Goal: Transaction & Acquisition: Download file/media

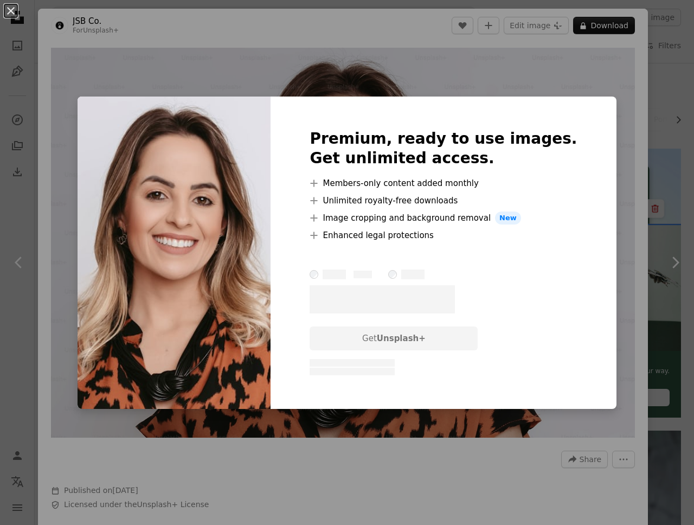
scroll to position [384, 0]
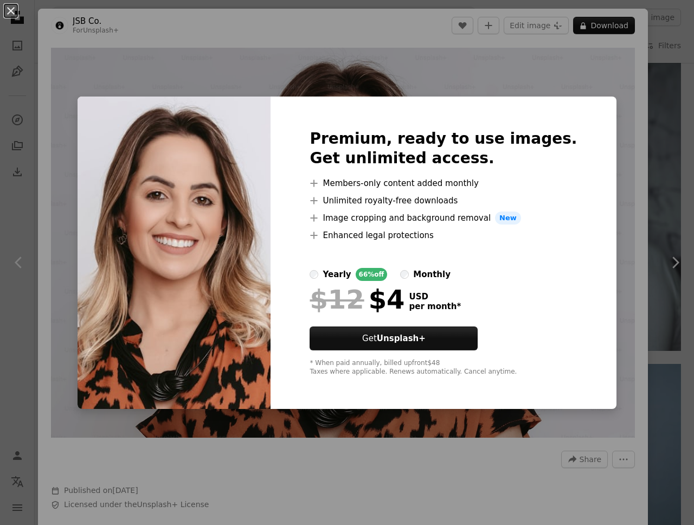
click at [585, 82] on div "An X shape Premium, ready to use images. Get unlimited access. A plus sign Memb…" at bounding box center [347, 262] width 694 height 525
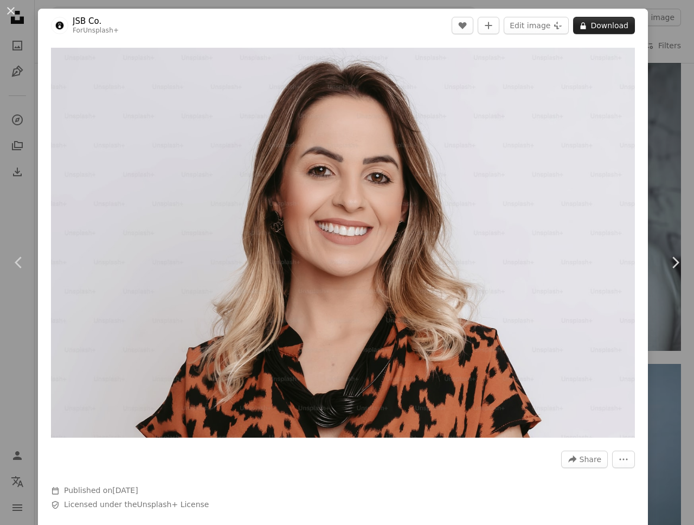
click at [608, 29] on button "A lock Download" at bounding box center [604, 25] width 62 height 17
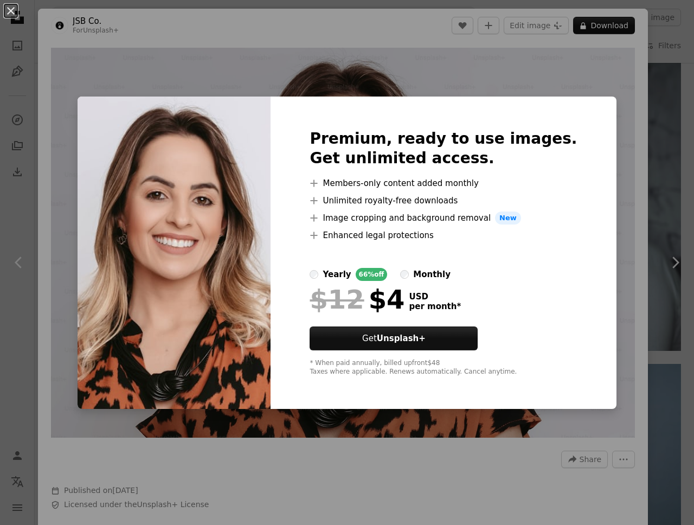
click at [565, 79] on div "An X shape Premium, ready to use images. Get unlimited access. A plus sign Memb…" at bounding box center [347, 262] width 694 height 525
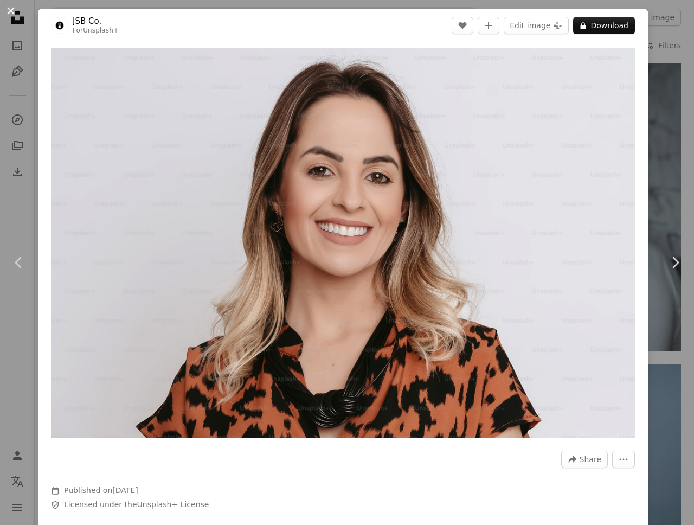
click at [8, 9] on button "An X shape" at bounding box center [10, 10] width 13 height 13
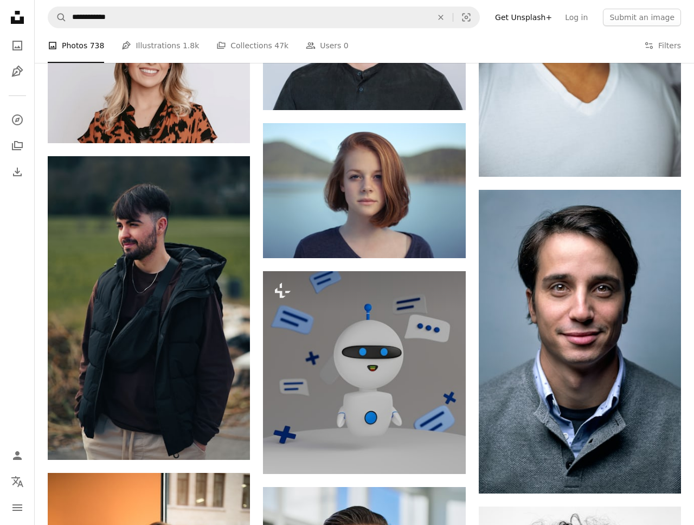
scroll to position [567, 0]
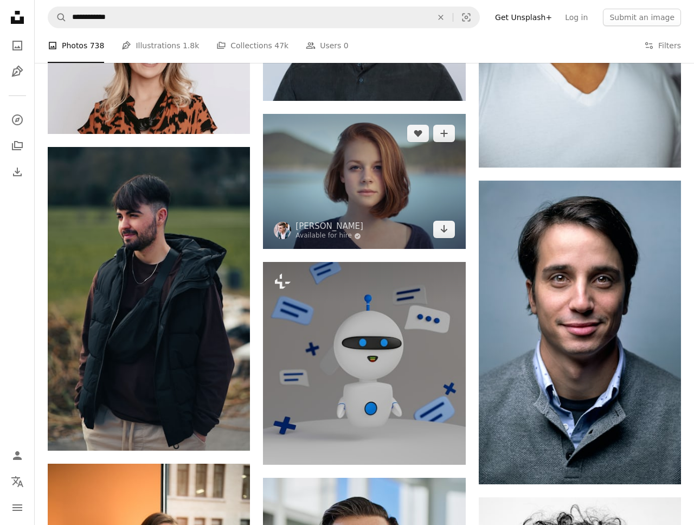
click at [325, 163] on img at bounding box center [364, 181] width 202 height 135
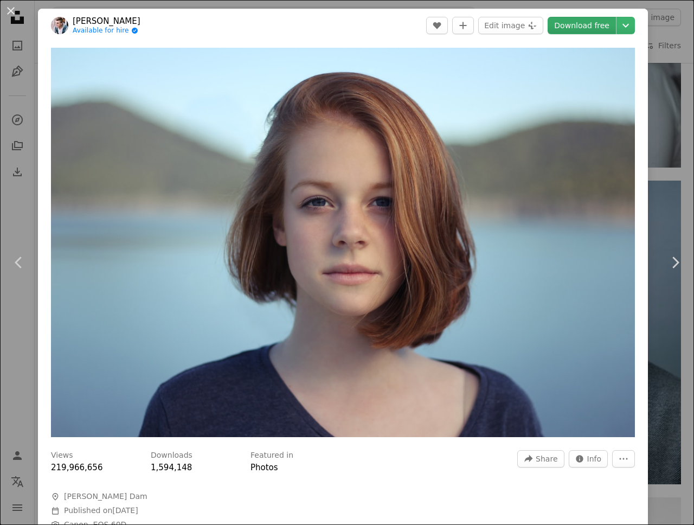
click at [605, 29] on link "Download free" at bounding box center [582, 25] width 68 height 17
